Goal: Task Accomplishment & Management: Use online tool/utility

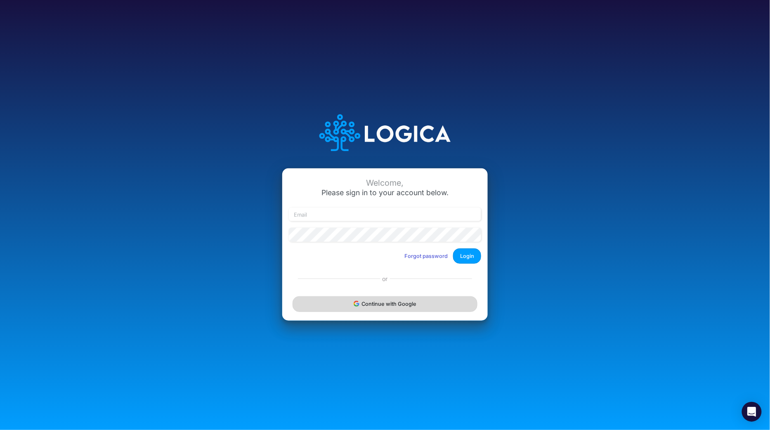
click at [370, 305] on button "Continue with Google" at bounding box center [384, 303] width 185 height 15
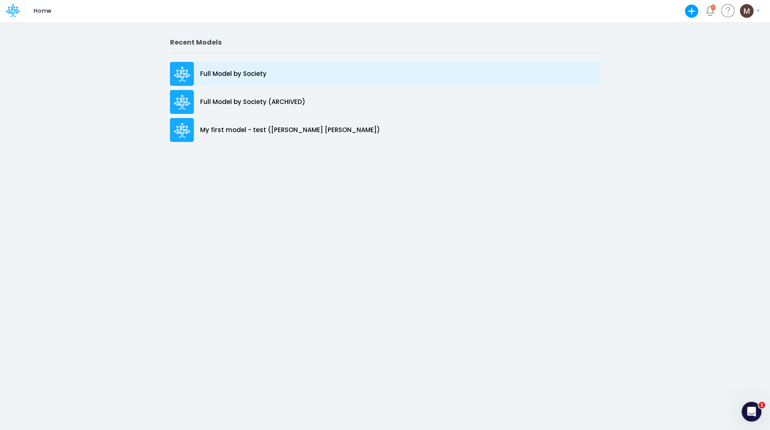
click at [243, 69] on p "Full Model by Society" at bounding box center [233, 73] width 66 height 9
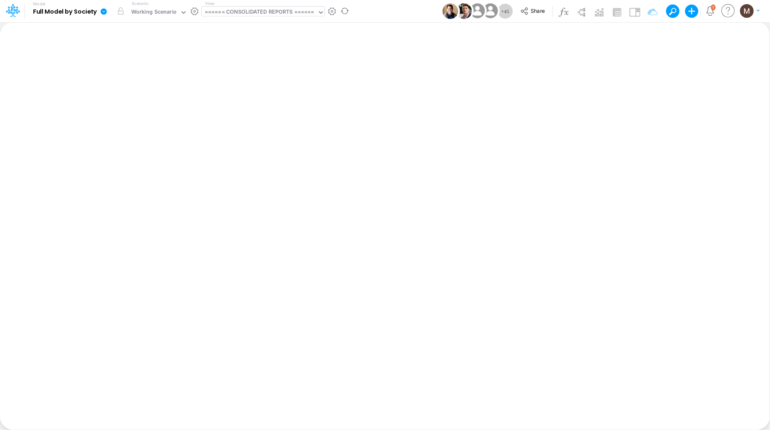
click at [253, 10] on div "====== CONSOLIDATED REPORTS ======" at bounding box center [260, 12] width 110 height 9
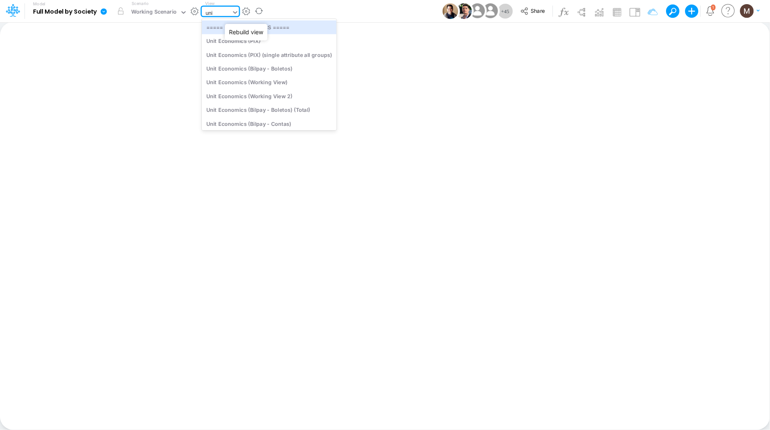
type input "unit"
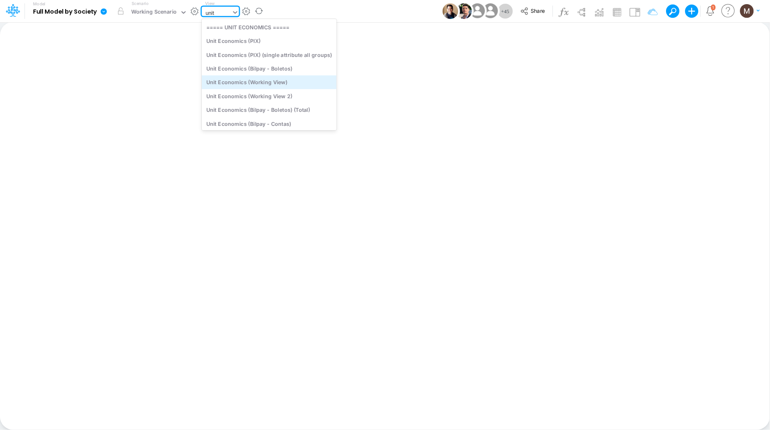
click at [239, 83] on div "Unit Economics (Working View)" at bounding box center [269, 82] width 135 height 14
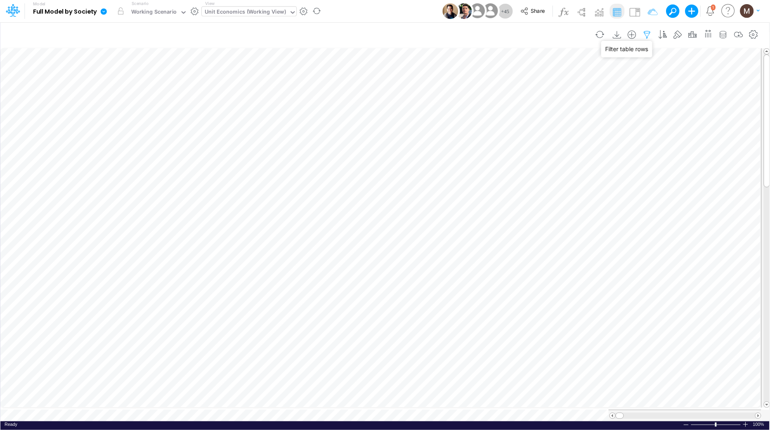
click at [645, 34] on icon "button" at bounding box center [647, 35] width 12 height 9
select select "contains"
select select "tableSearchOR"
select select "contains"
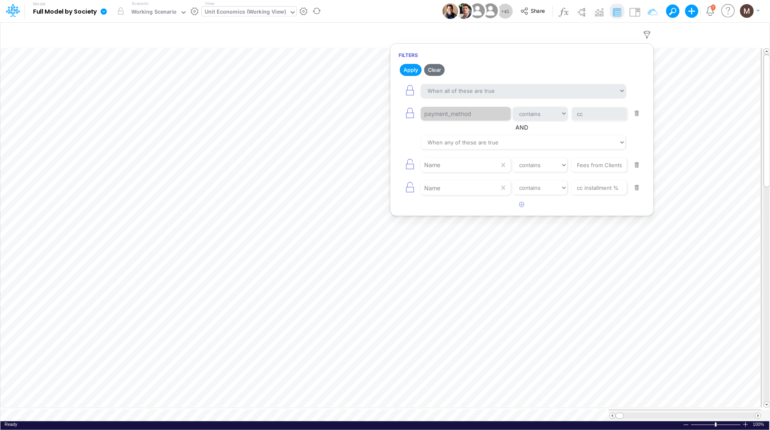
click at [638, 113] on button "button" at bounding box center [637, 113] width 16 height 11
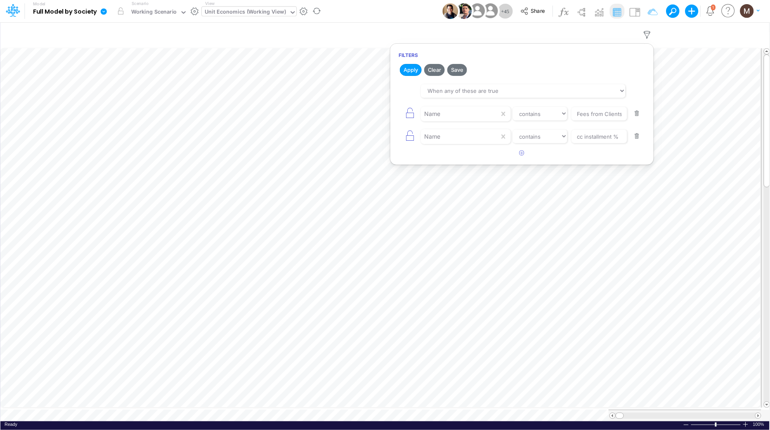
click at [638, 113] on button "button" at bounding box center [637, 113] width 16 height 11
type input "cc installment %"
click at [638, 113] on button "button" at bounding box center [637, 113] width 16 height 11
click at [518, 88] on button "button" at bounding box center [522, 88] width 16 height 14
select select "tableSearchOR"
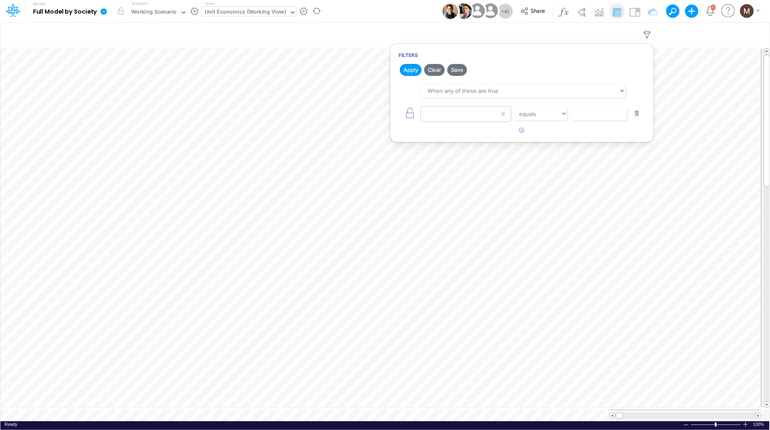
click at [466, 117] on div at bounding box center [460, 114] width 78 height 14
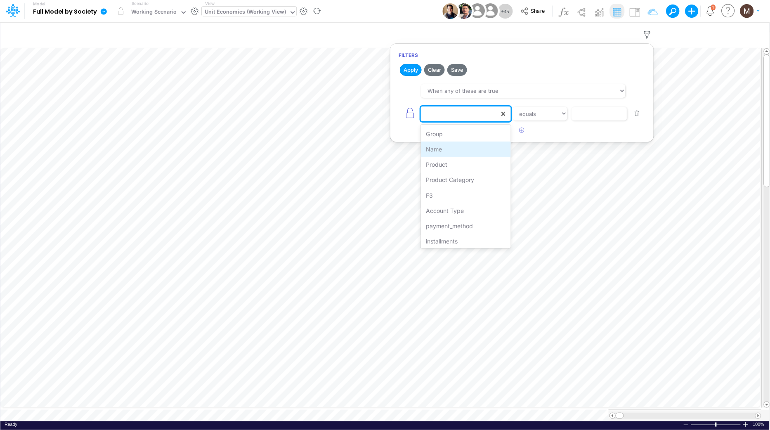
click at [453, 145] on div "Name" at bounding box center [466, 149] width 90 height 15
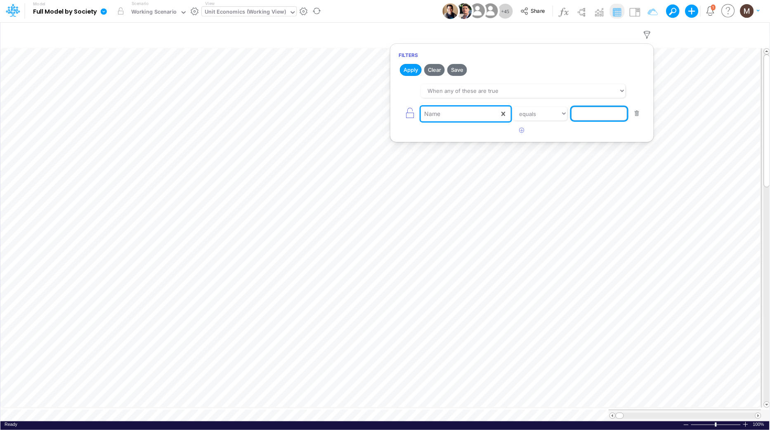
click at [586, 112] on input "text" at bounding box center [599, 114] width 56 height 14
type input "Advancing Cost %"
click at [408, 70] on button "Apply" at bounding box center [411, 70] width 22 height 12
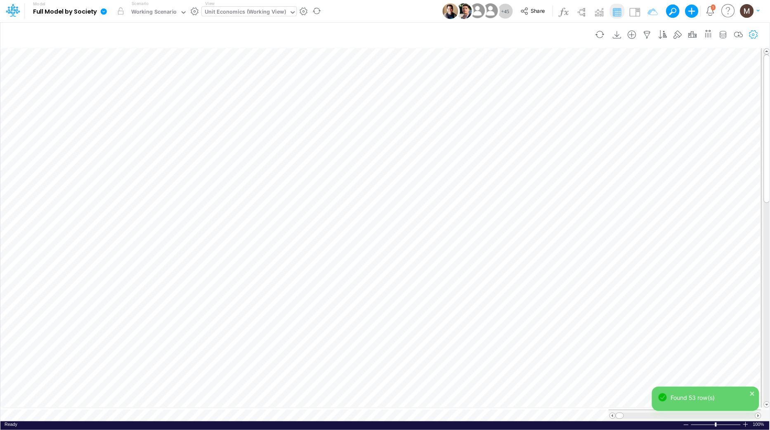
scroll to position [0, 0]
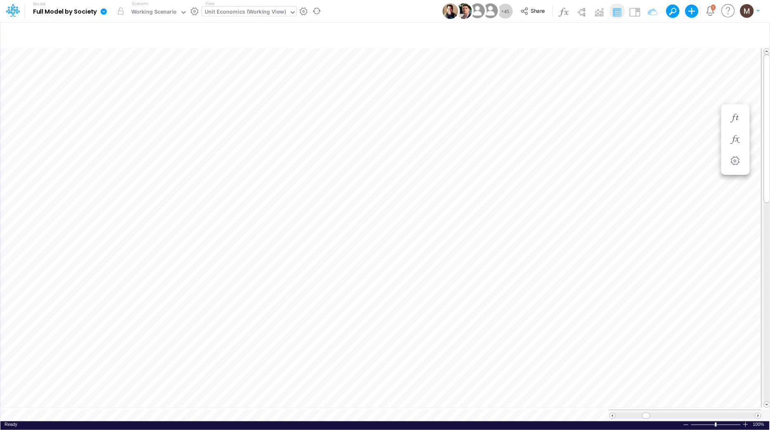
scroll to position [0, 0]
click at [435, 114] on icon "button" at bounding box center [438, 118] width 12 height 9
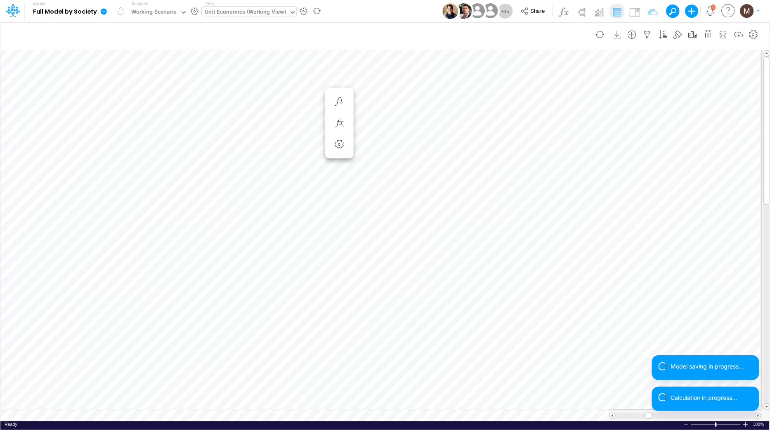
scroll to position [0, 0]
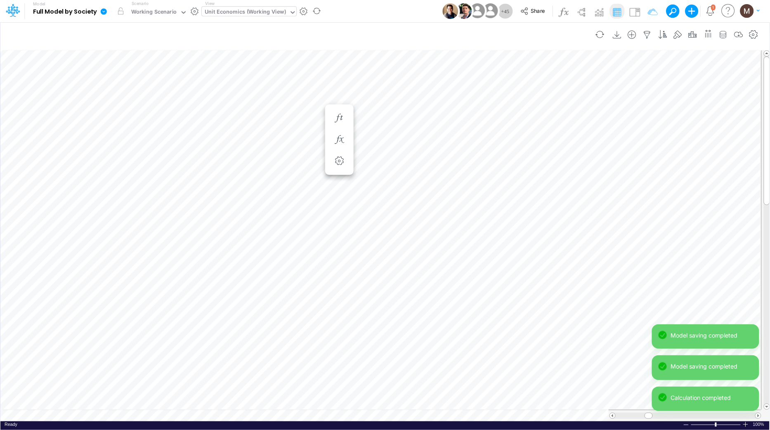
scroll to position [0, 0]
click at [338, 118] on icon "button" at bounding box center [339, 118] width 12 height 9
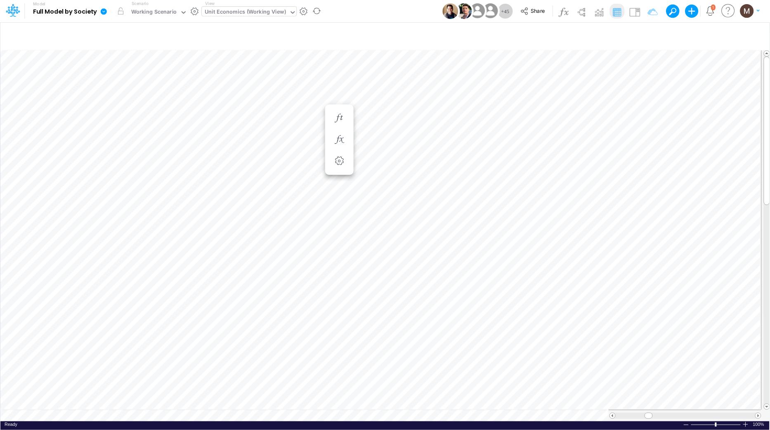
scroll to position [0, 0]
click at [646, 33] on icon "button" at bounding box center [647, 35] width 12 height 9
select select "tableSearchOR"
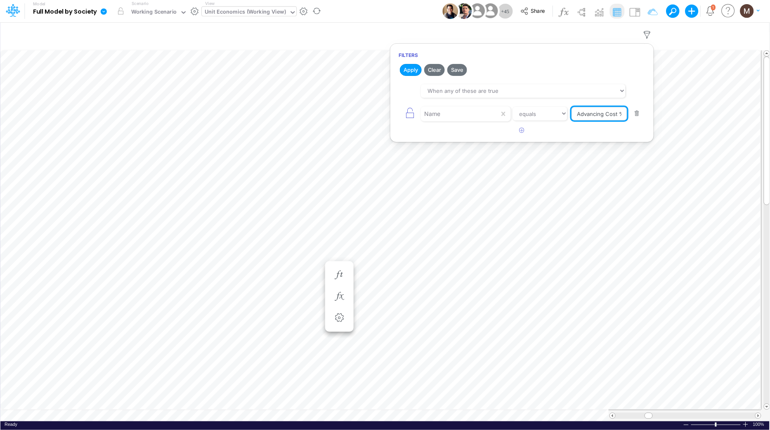
click at [621, 113] on input "Advancing Cost %" at bounding box center [599, 114] width 56 height 14
drag, startPoint x: 619, startPoint y: 112, endPoint x: 627, endPoint y: 112, distance: 7.8
click at [626, 112] on input "Advancing Cost %" at bounding box center [599, 114] width 56 height 14
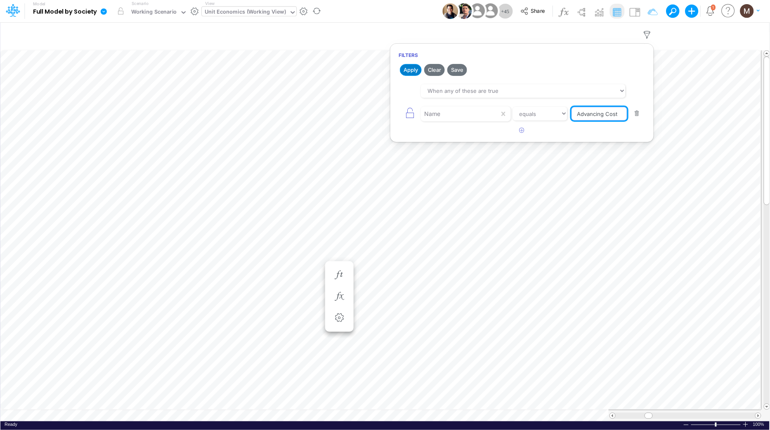
type input "Advancing Cost"
click at [411, 66] on button "Apply" at bounding box center [411, 70] width 22 height 12
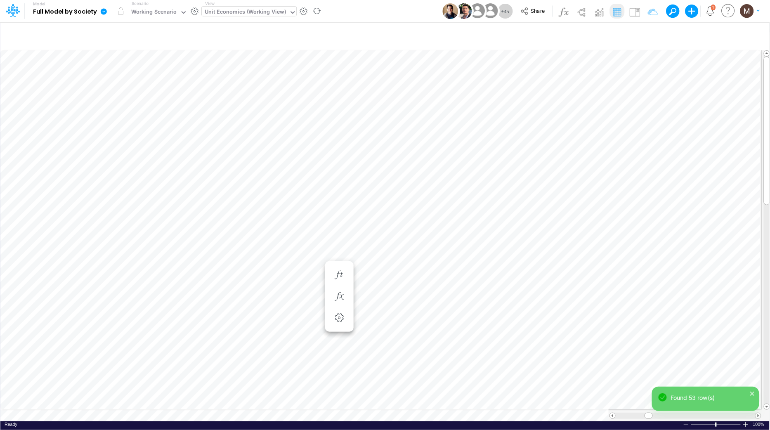
scroll to position [0, 0]
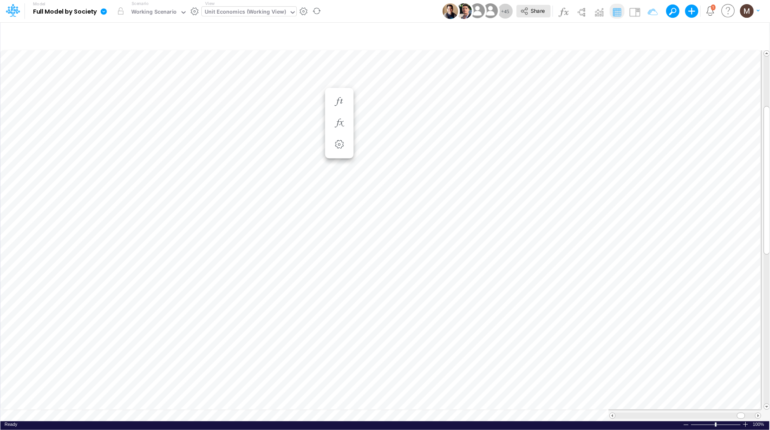
scroll to position [0, 0]
